Goal: Navigation & Orientation: Find specific page/section

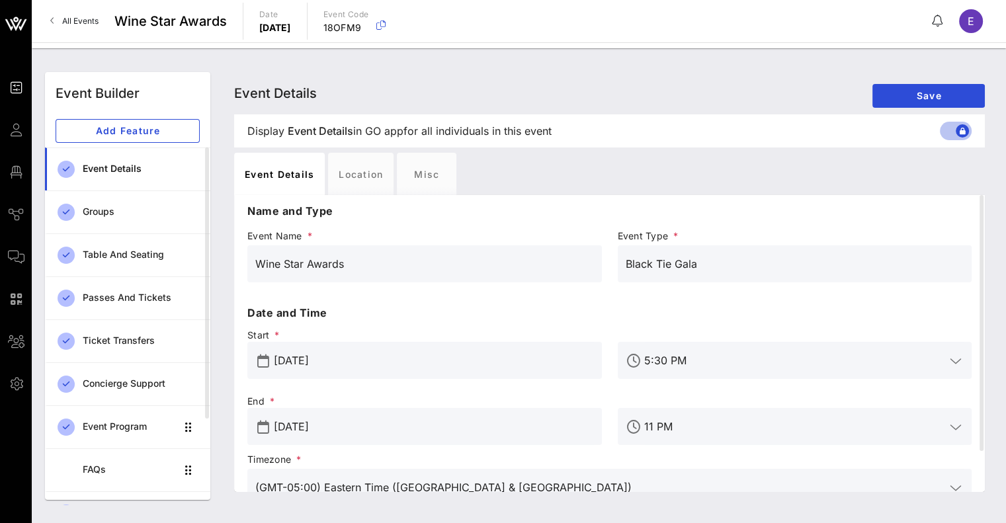
click at [78, 21] on span "All Events" at bounding box center [80, 21] width 36 height 10
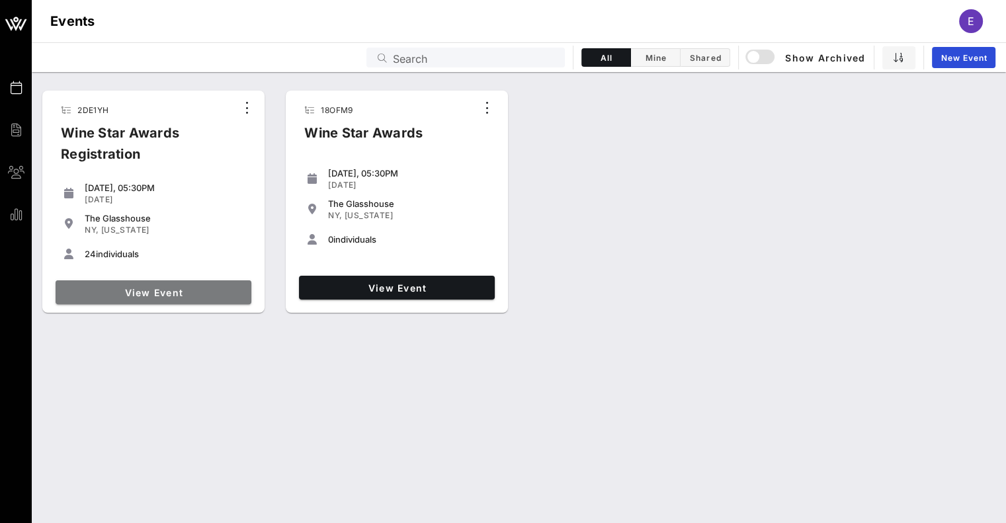
click at [161, 288] on span "View Event" at bounding box center [153, 292] width 185 height 11
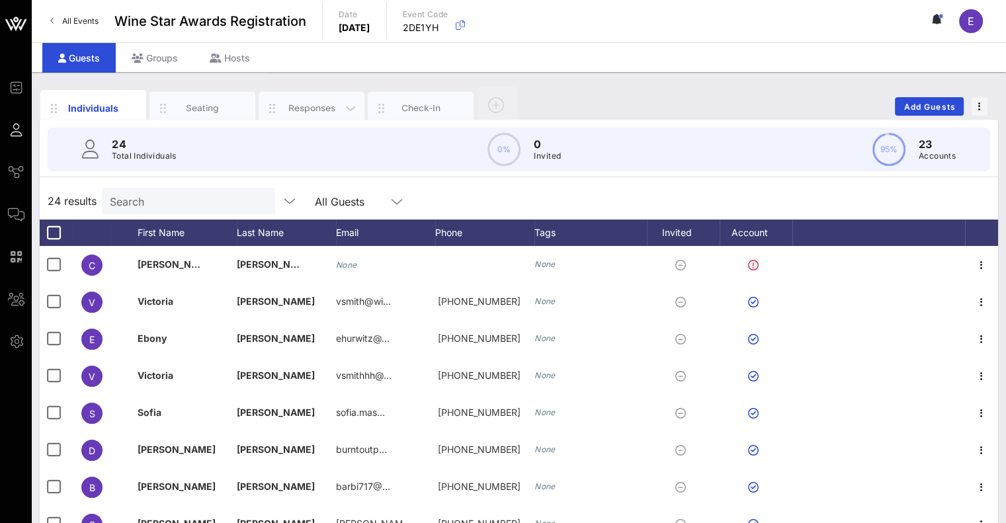
click at [310, 115] on div "Responses" at bounding box center [312, 108] width 106 height 33
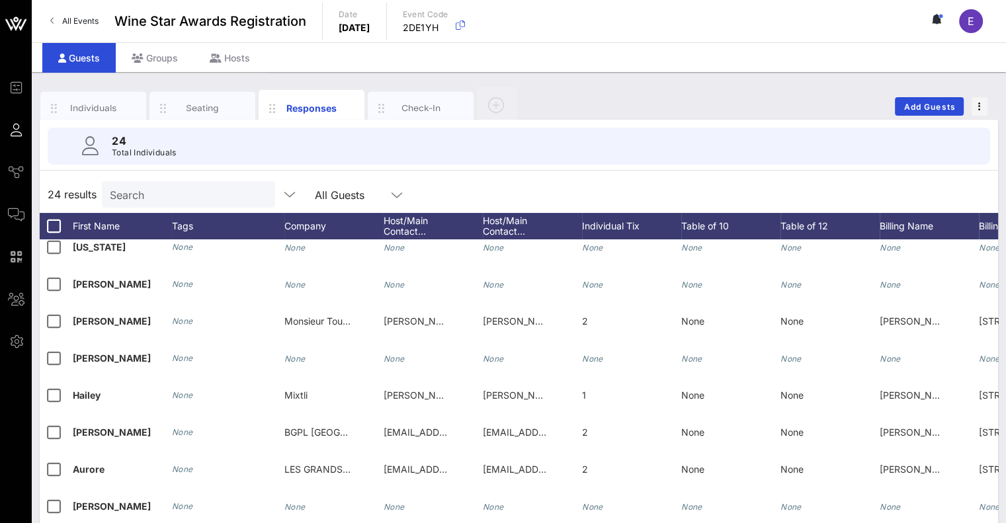
scroll to position [126, 0]
